Goal: Find specific page/section: Find specific page/section

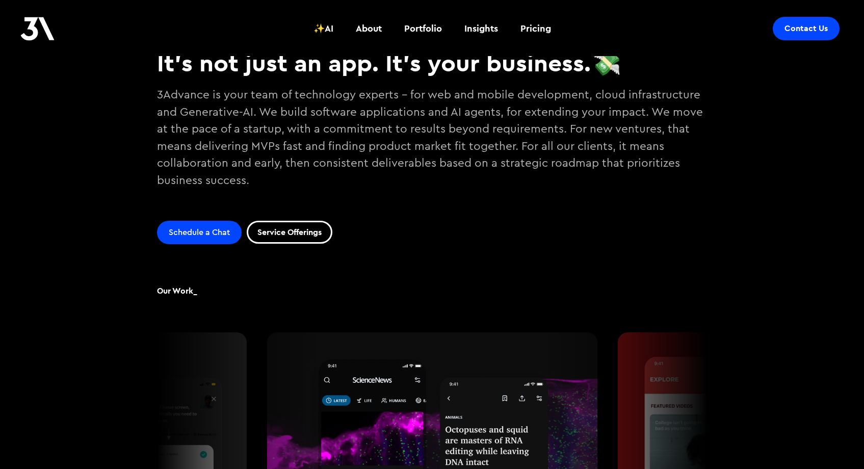
scroll to position [385, 0]
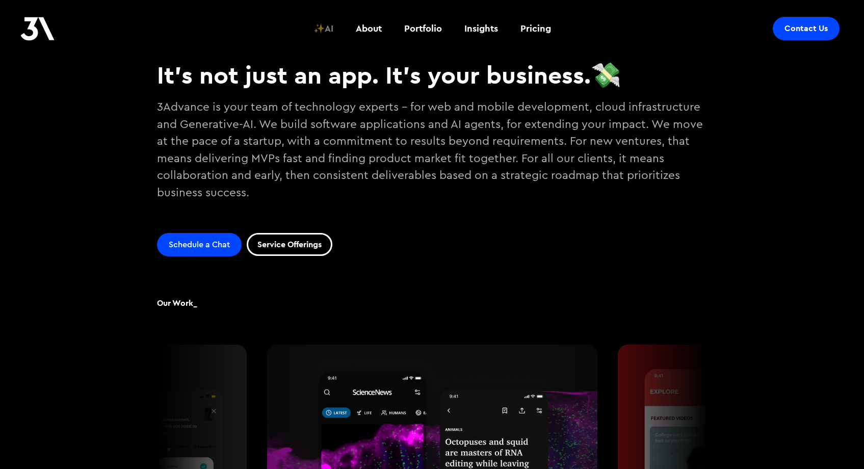
click at [327, 26] on div "✨AI" at bounding box center [323, 28] width 20 height 13
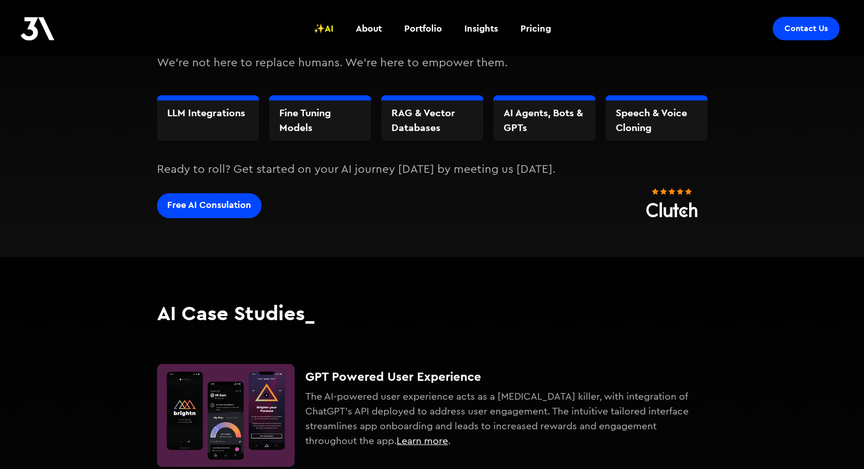
scroll to position [109, 0]
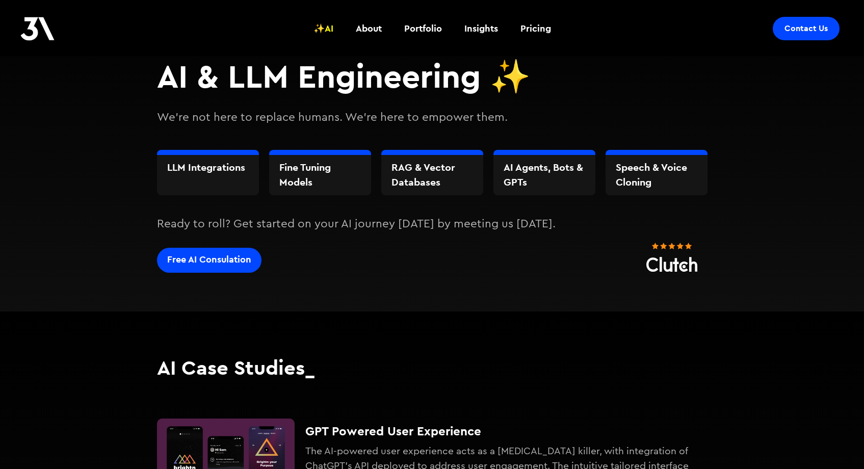
click at [208, 173] on h3 "LLM Integrations" at bounding box center [208, 167] width 82 height 15
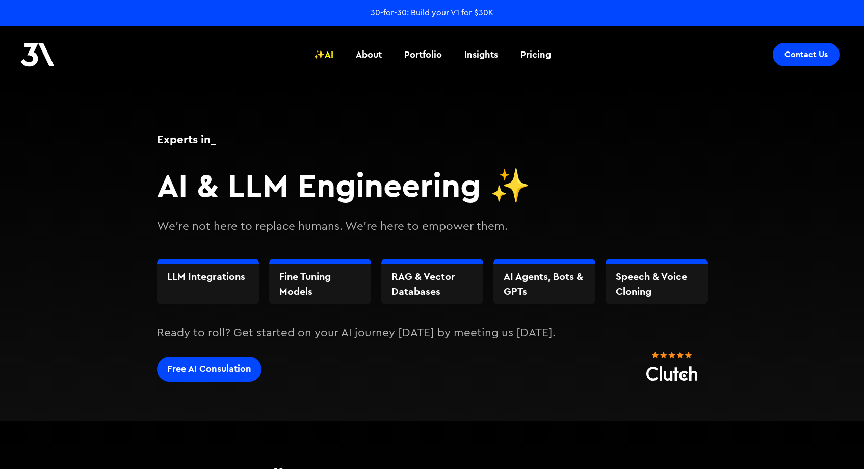
scroll to position [109, 0]
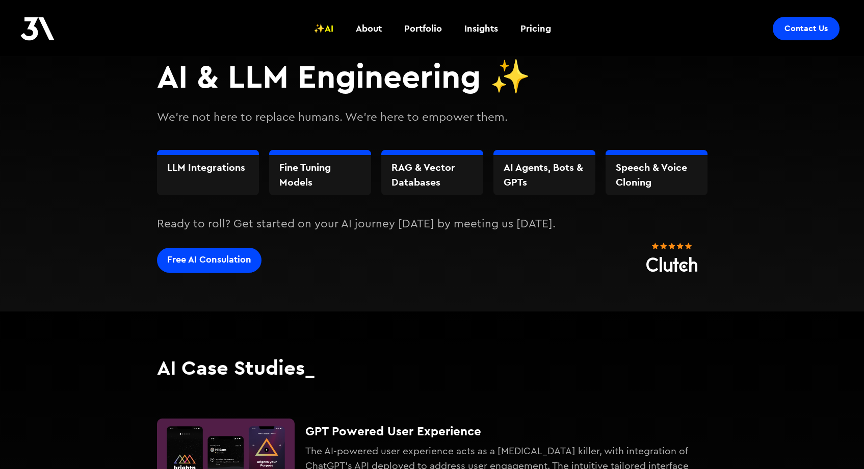
click at [322, 177] on h3 "Fine Tuning Models" at bounding box center [320, 175] width 82 height 30
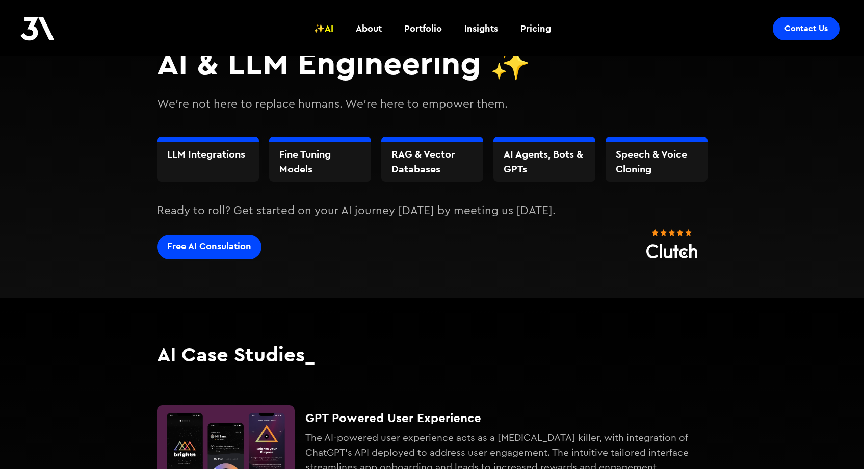
scroll to position [129, 0]
